Goal: Task Accomplishment & Management: Manage account settings

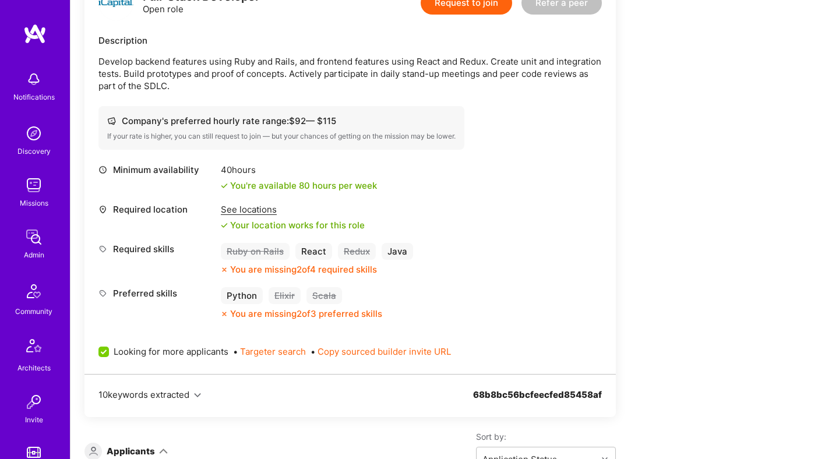
scroll to position [562, 0]
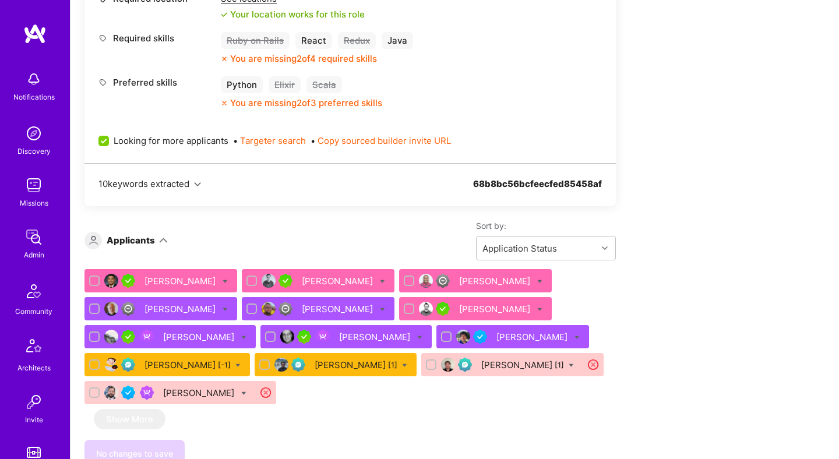
click at [196, 278] on div "[PERSON_NAME]" at bounding box center [181, 281] width 73 height 12
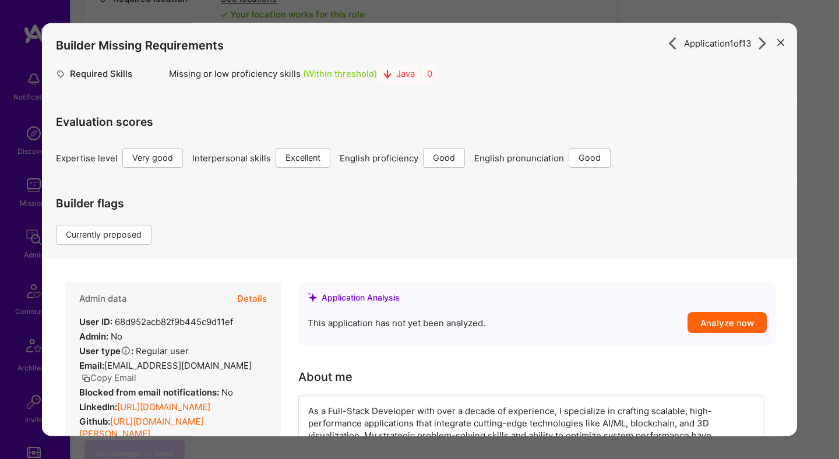
click at [258, 300] on button "Details" at bounding box center [252, 300] width 30 height 34
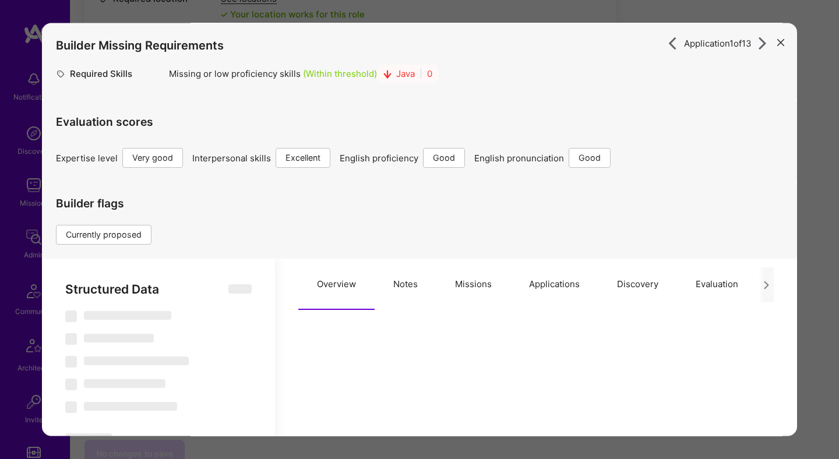
select select "Right Now"
select select "5"
select select "7"
select select "6"
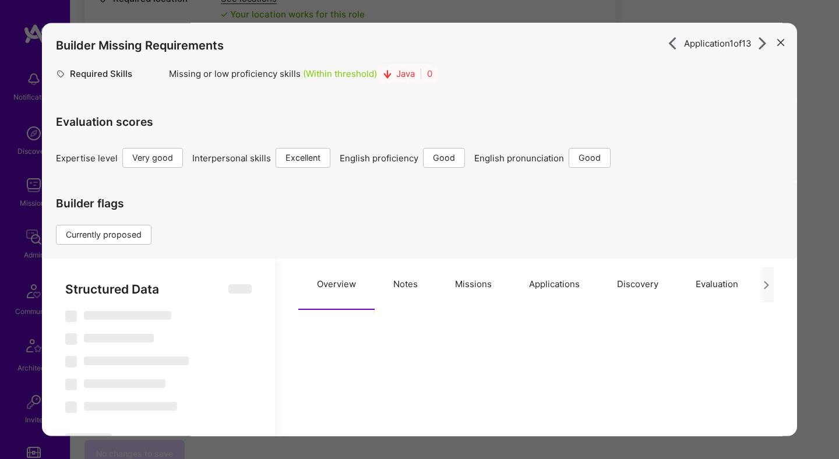
select select "US"
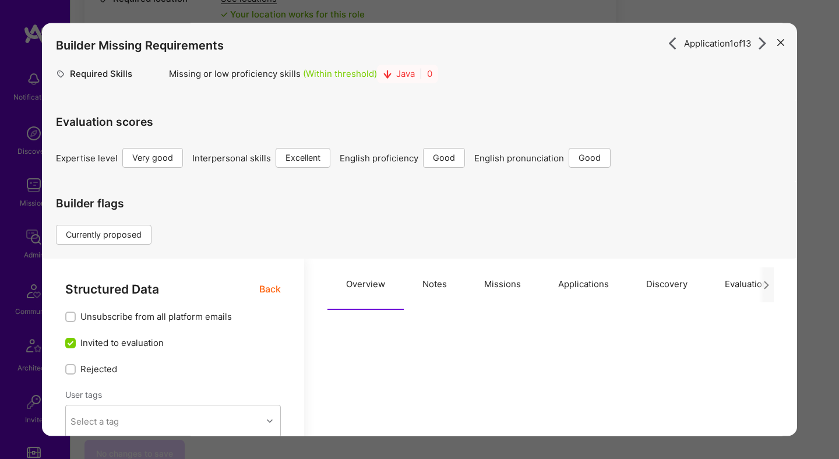
click at [440, 278] on button "Notes" at bounding box center [435, 284] width 62 height 51
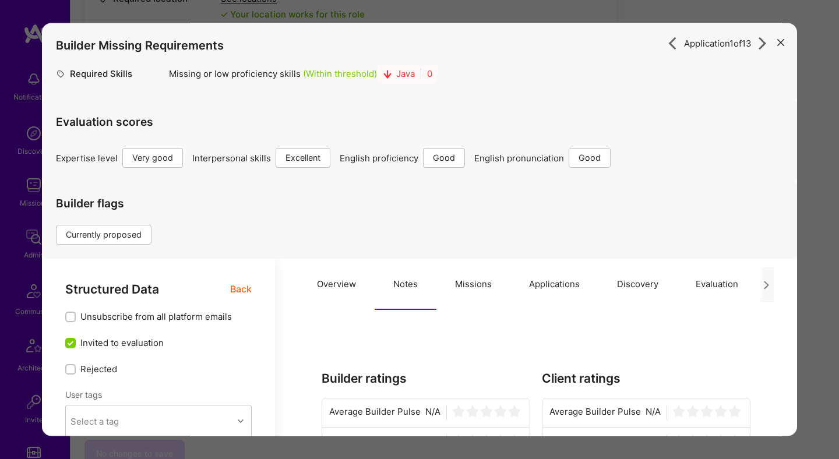
click at [231, 292] on span "Back" at bounding box center [241, 290] width 22 height 15
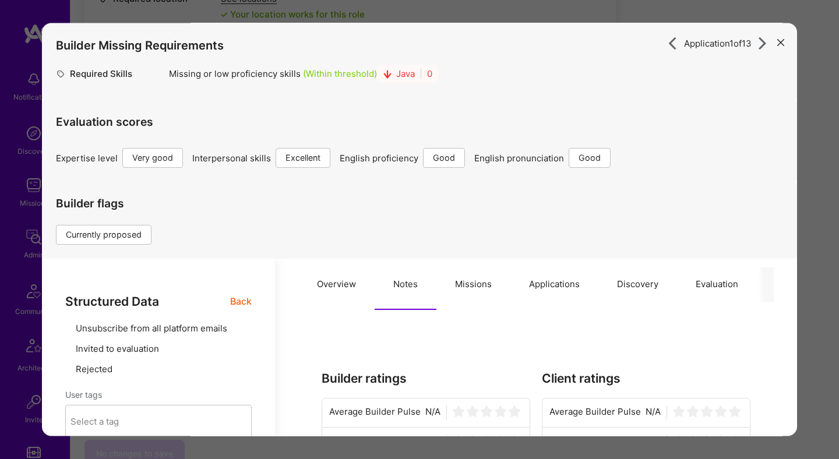
type textarea "x"
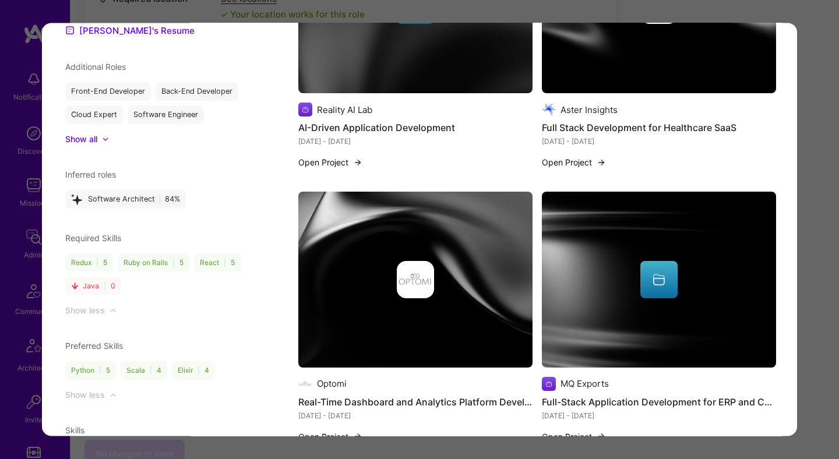
scroll to position [1315, 0]
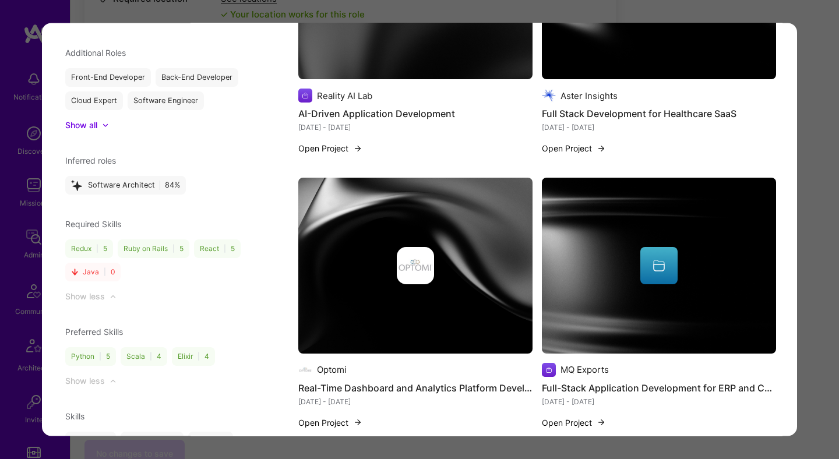
click at [373, 3] on div "Application 1 of 13 Builder Missing Requirements Required Skills Missing or low…" at bounding box center [419, 229] width 839 height 459
